Goal: Navigation & Orientation: Find specific page/section

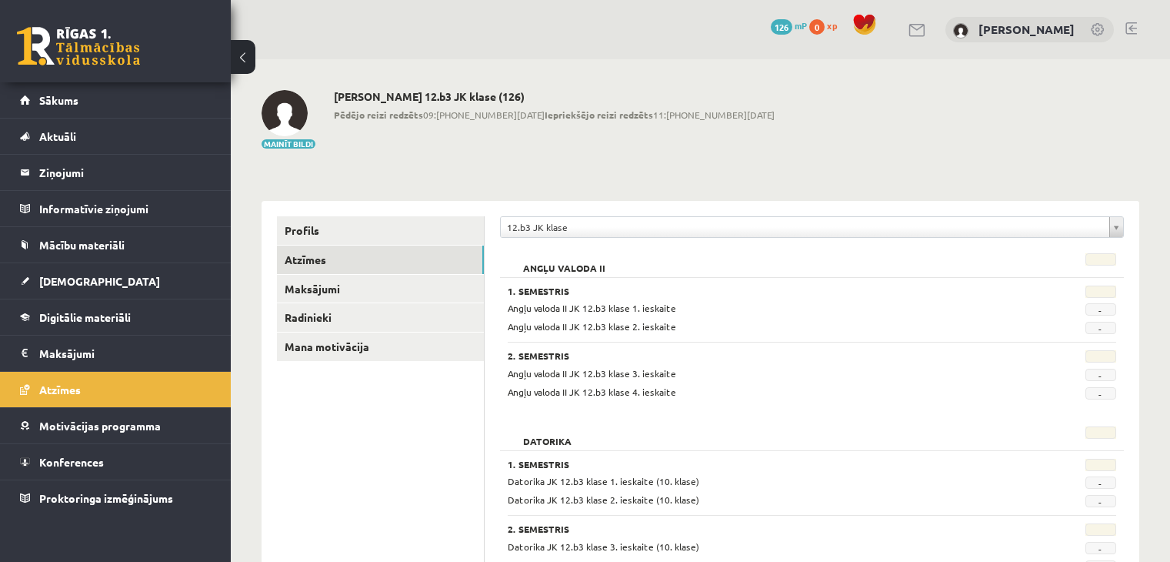
scroll to position [591, 0]
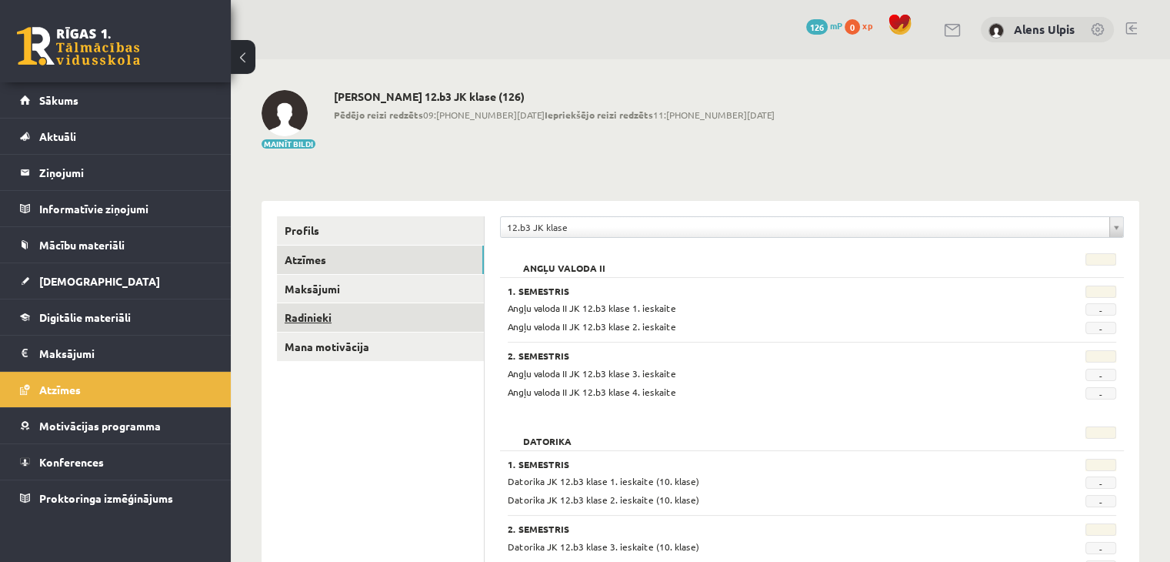
click at [302, 317] on link "Radinieki" at bounding box center [380, 317] width 207 height 28
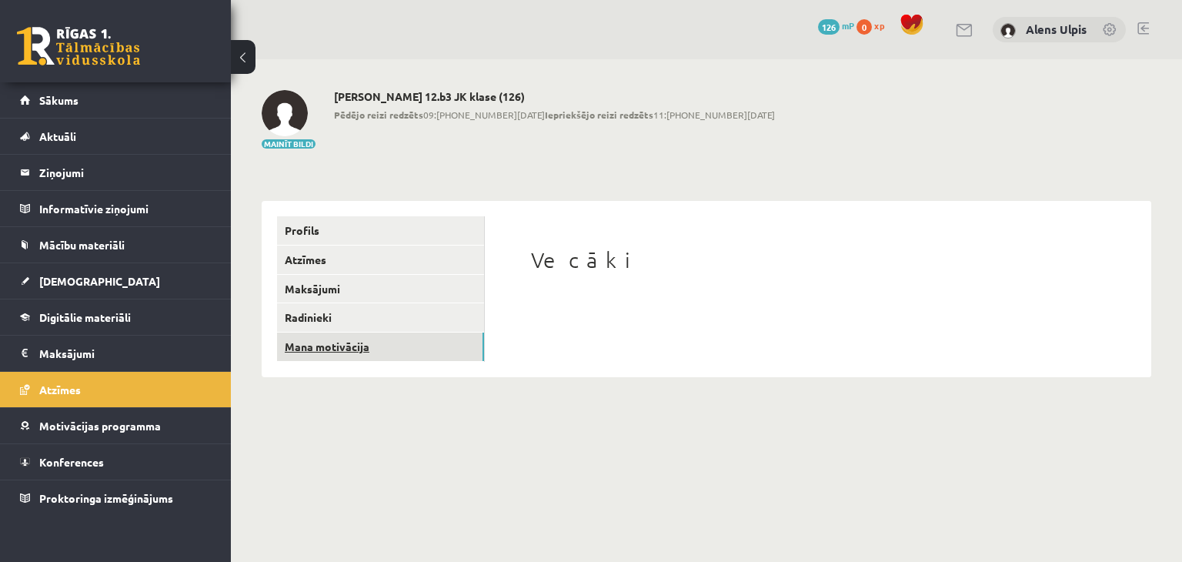
click at [327, 346] on link "Mana motivācija" at bounding box center [380, 346] width 207 height 28
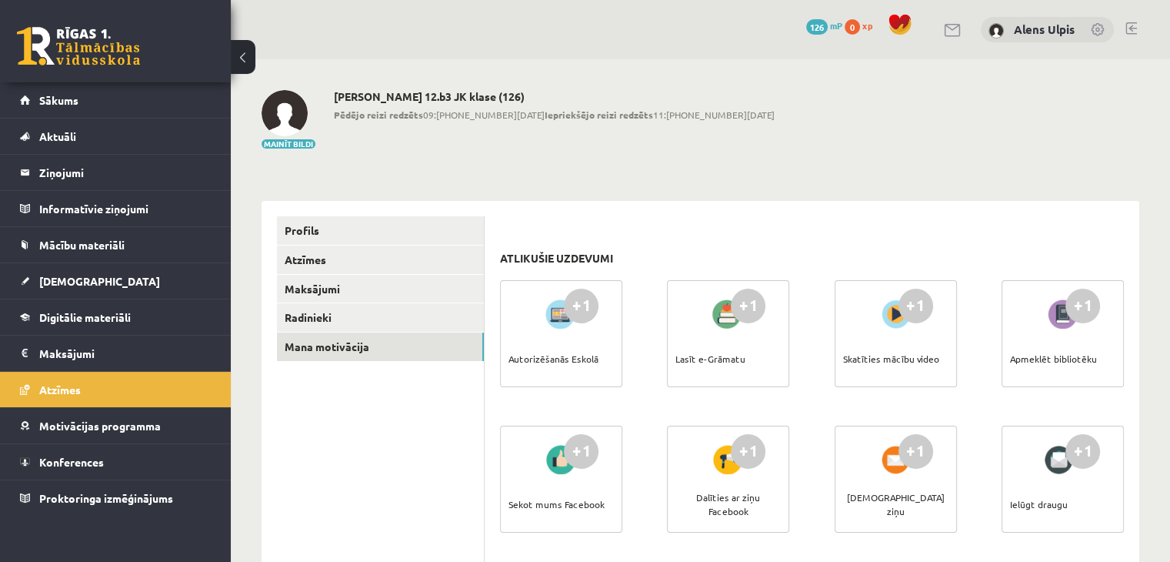
click at [760, 316] on div "+1" at bounding box center [748, 306] width 35 height 35
click at [766, 361] on div "+1 Lasīt e-Grāmatu" at bounding box center [728, 333] width 122 height 107
click at [68, 92] on link "Sākums" at bounding box center [116, 99] width 192 height 35
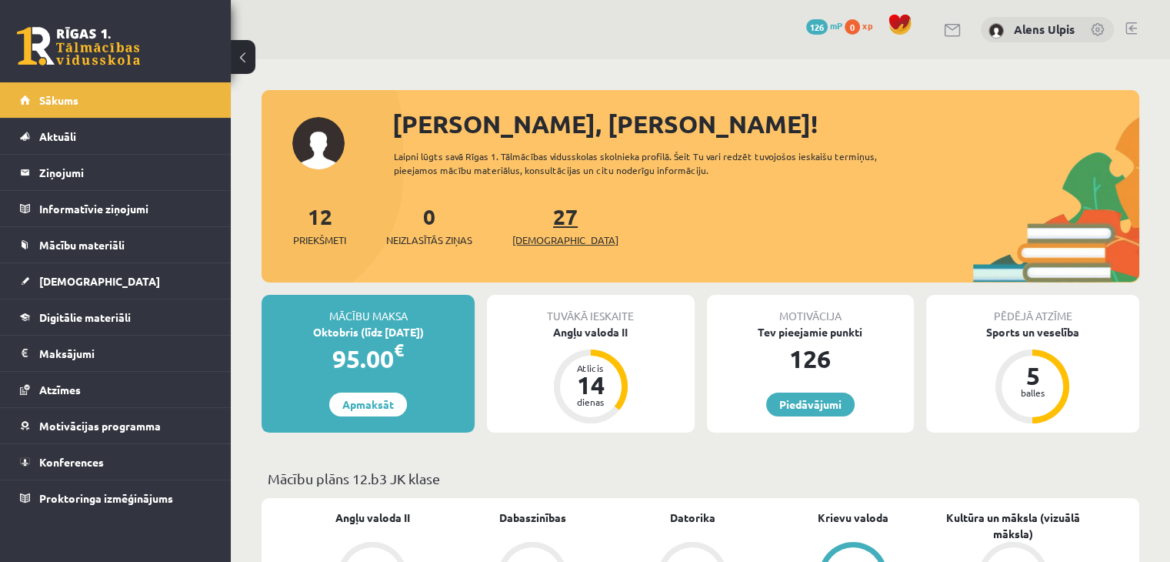
click at [549, 219] on link "27 Ieskaites" at bounding box center [566, 224] width 106 height 45
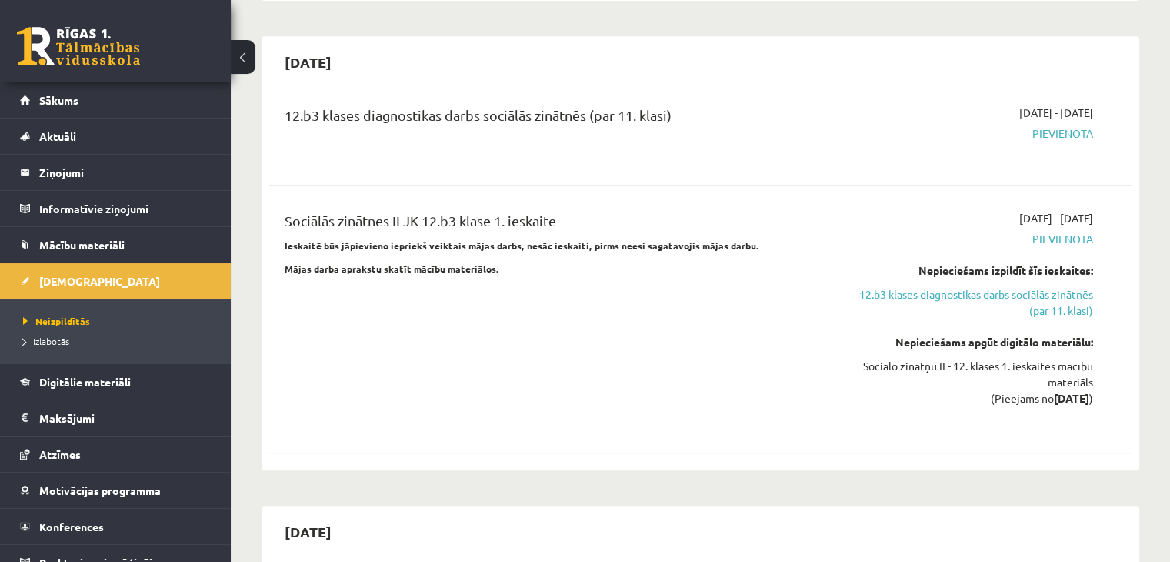
scroll to position [923, 0]
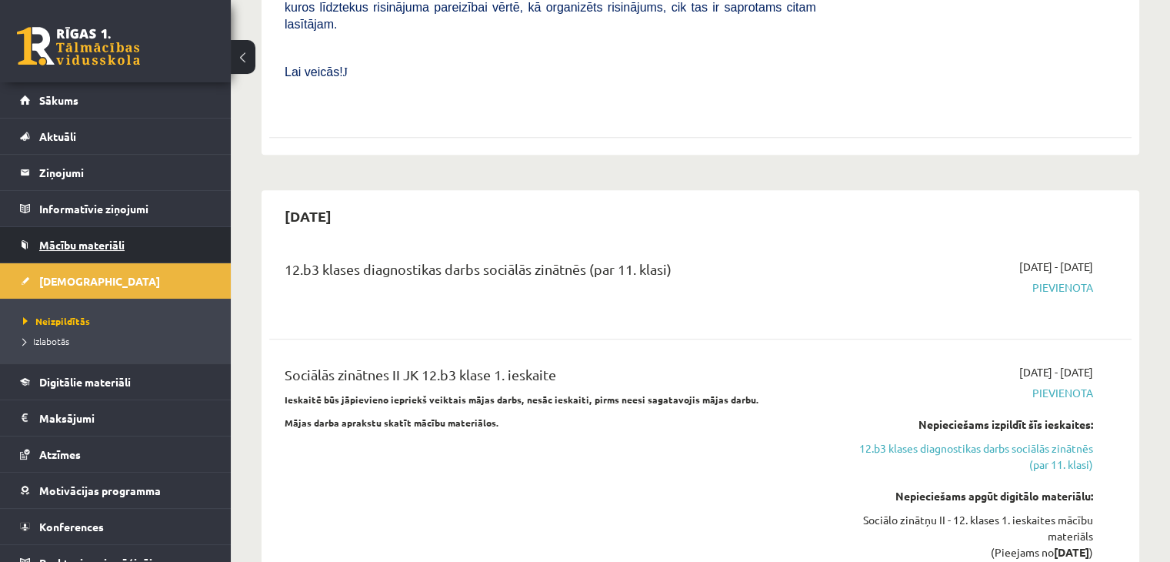
click at [93, 239] on span "Mācību materiāli" at bounding box center [81, 245] width 85 height 14
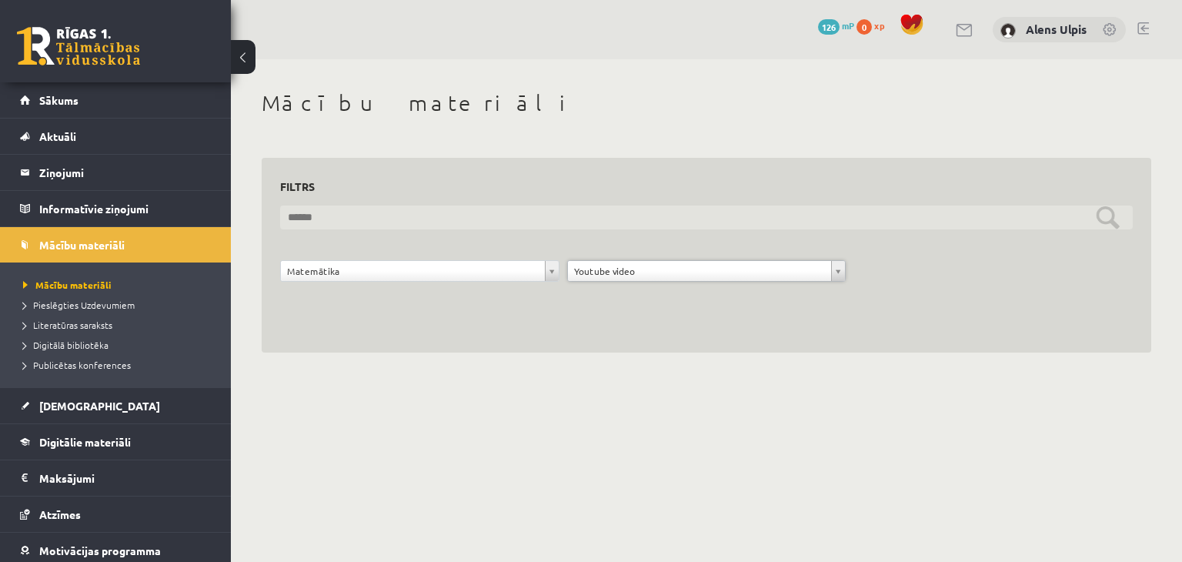
click at [1111, 222] on input "text" at bounding box center [706, 217] width 853 height 24
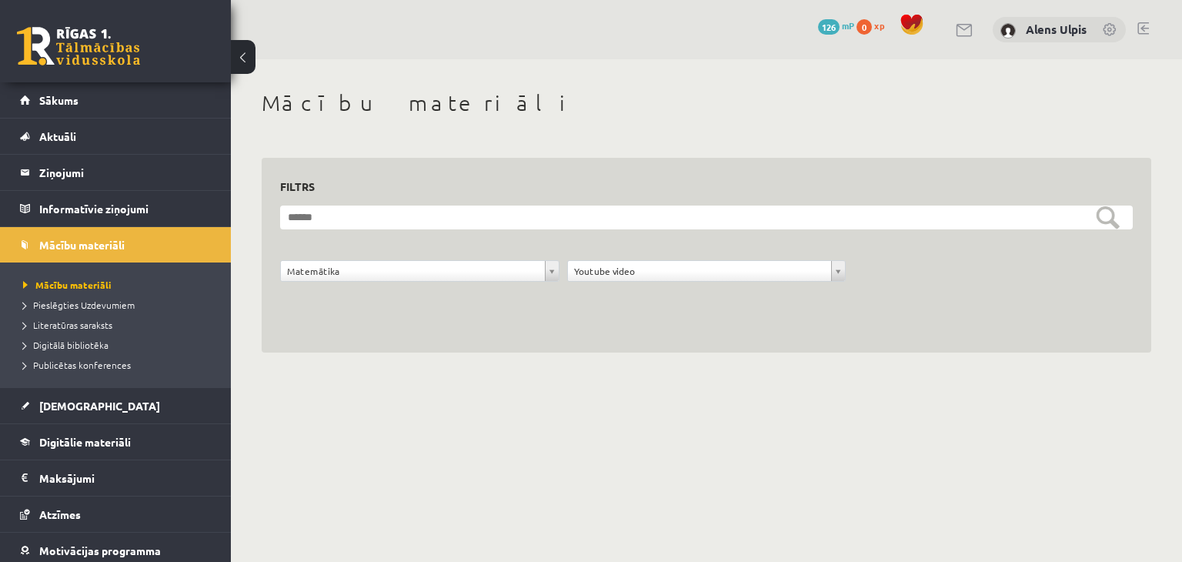
click at [520, 335] on div "**********" at bounding box center [707, 255] width 890 height 195
click at [469, 258] on form "**********" at bounding box center [706, 251] width 853 height 93
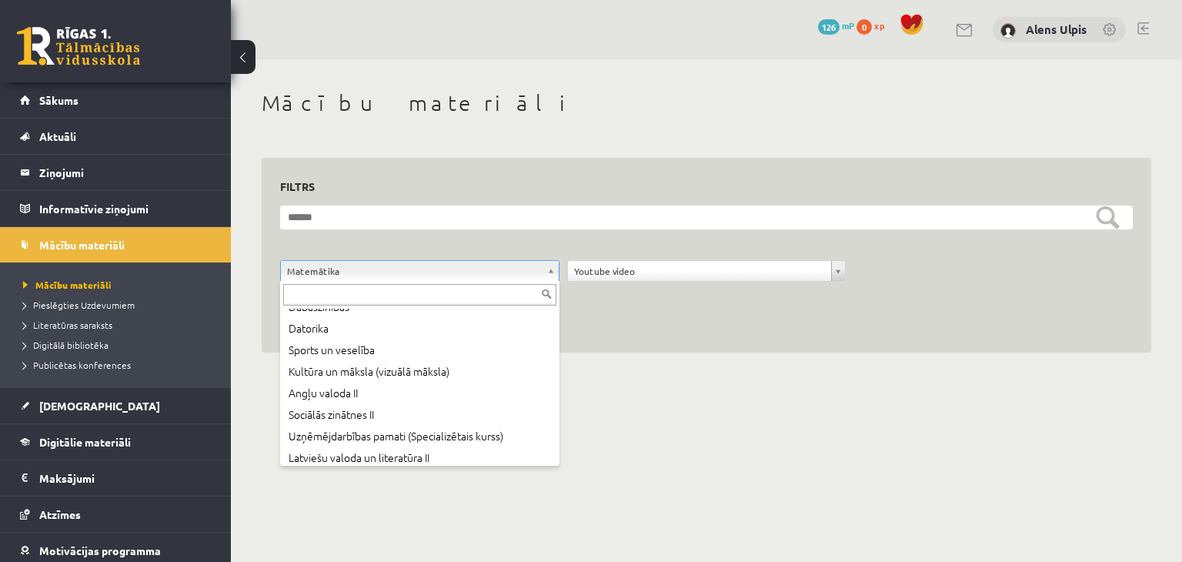
scroll to position [126, 0]
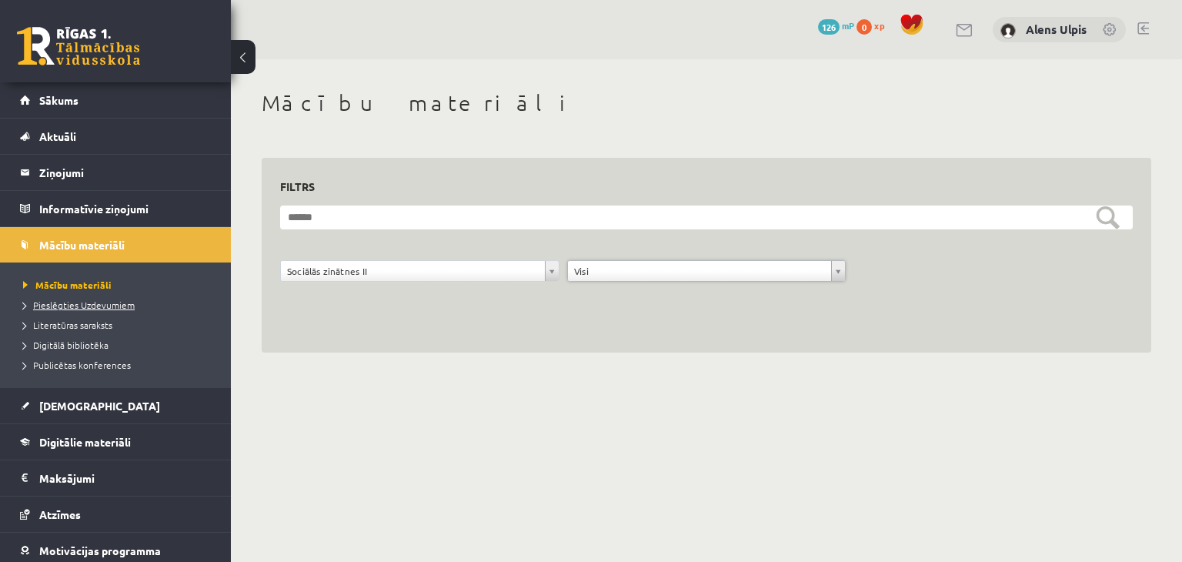
click at [101, 302] on span "Pieslēgties Uzdevumiem" at bounding box center [79, 305] width 112 height 12
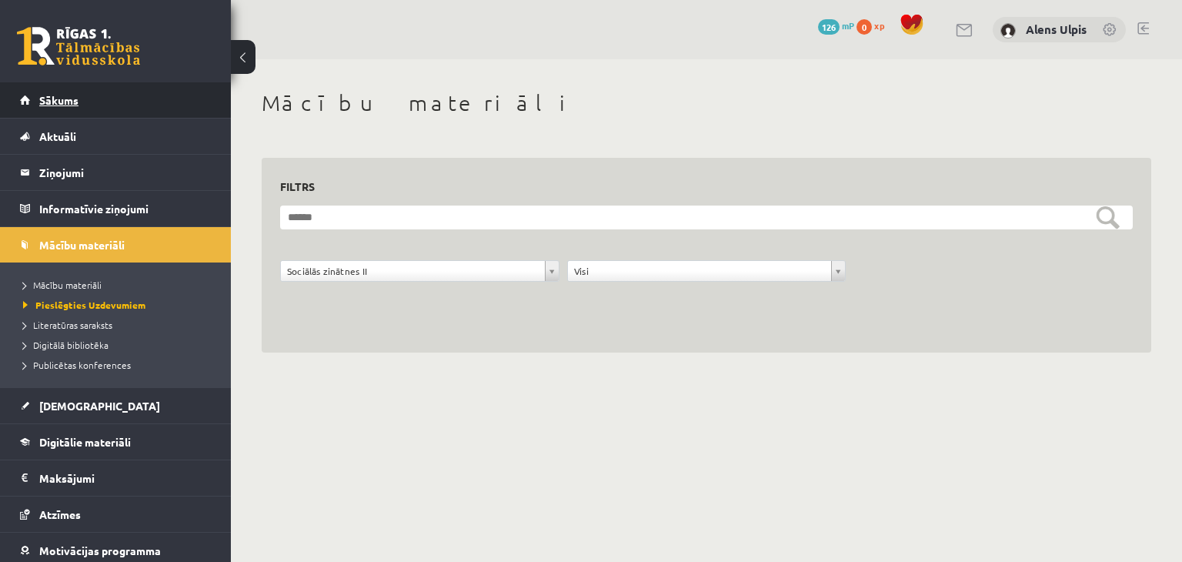
click at [80, 95] on link "Sākums" at bounding box center [116, 99] width 192 height 35
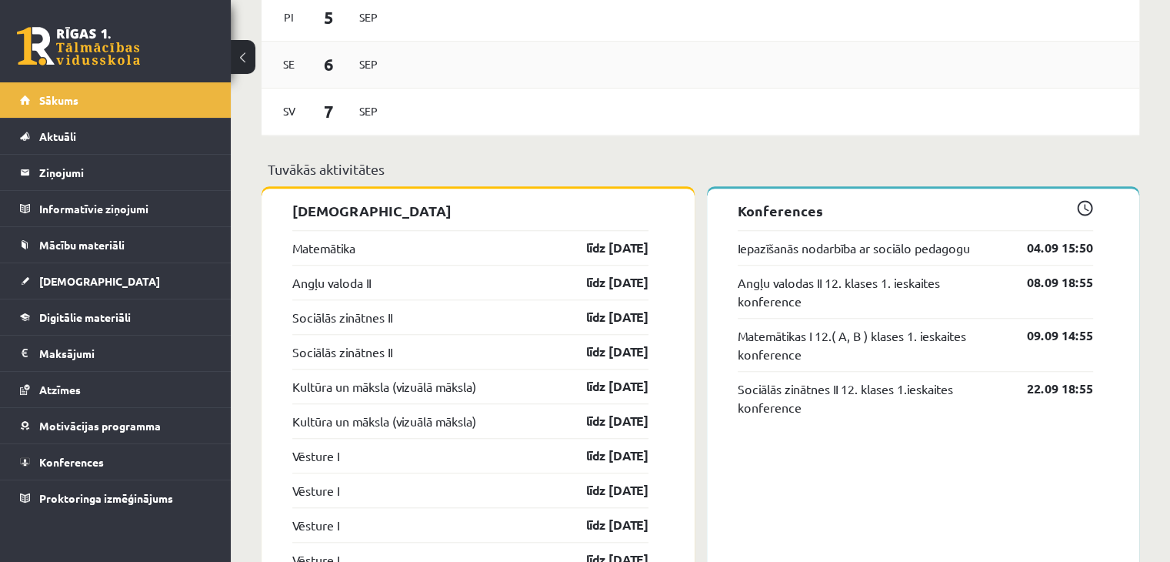
scroll to position [1154, 0]
